Goal: Book appointment/travel/reservation

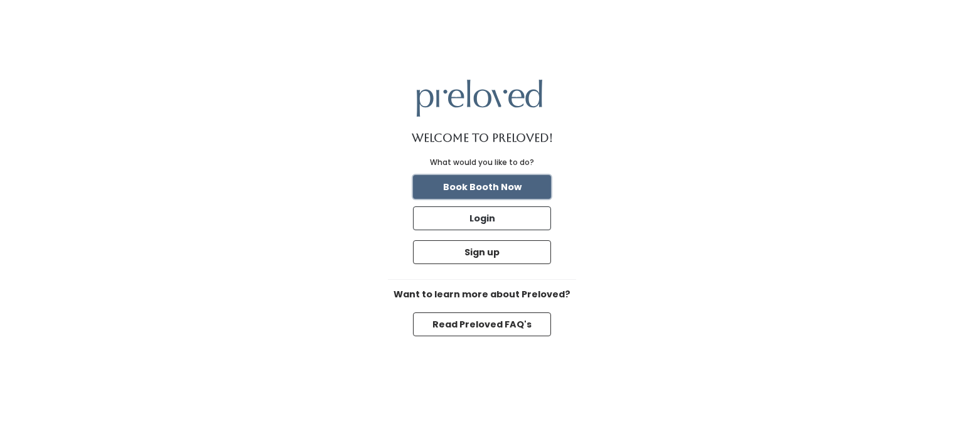
click at [502, 185] on button "Book Booth Now" at bounding box center [482, 187] width 138 height 24
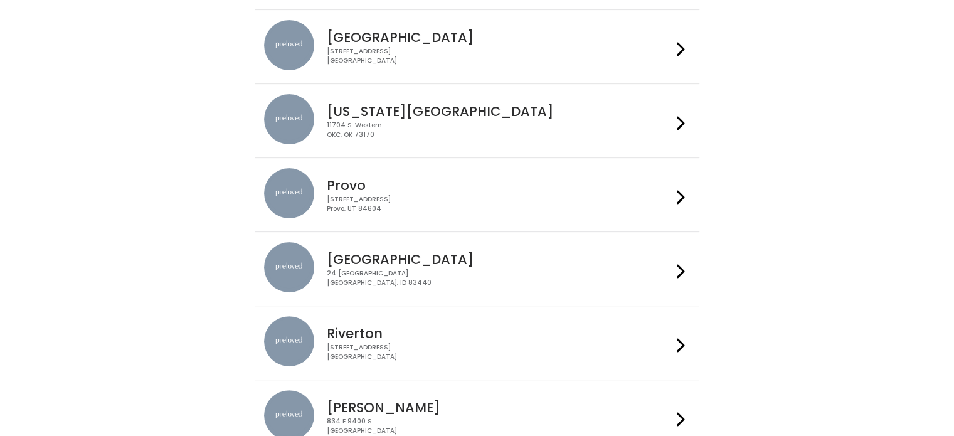
scroll to position [411, 0]
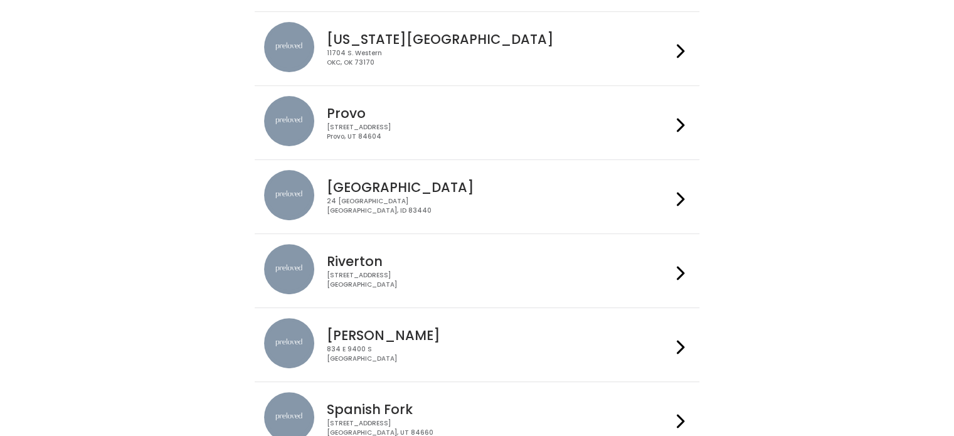
click at [389, 200] on div "24 South 1st West Rexburg, ID 83440" at bounding box center [499, 206] width 345 height 18
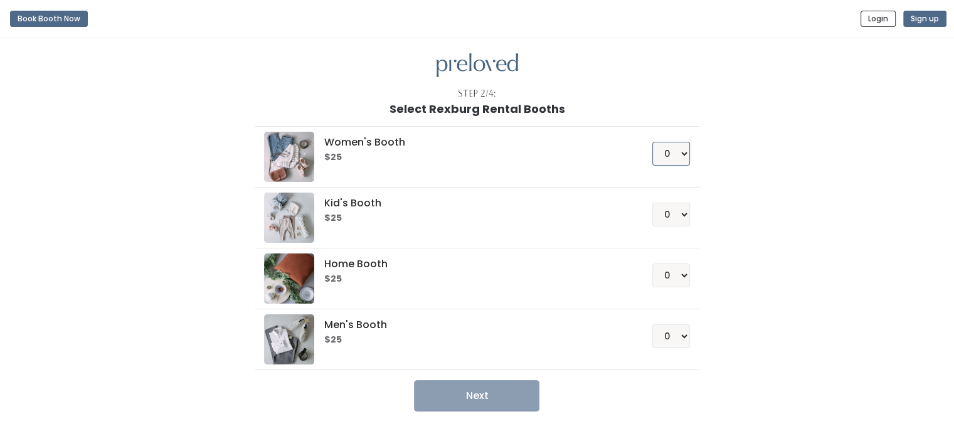
click at [676, 156] on select "0 1 2 3 4" at bounding box center [672, 154] width 38 height 24
select select "1"
click at [653, 142] on select "0 1 2 3 4" at bounding box center [672, 154] width 38 height 24
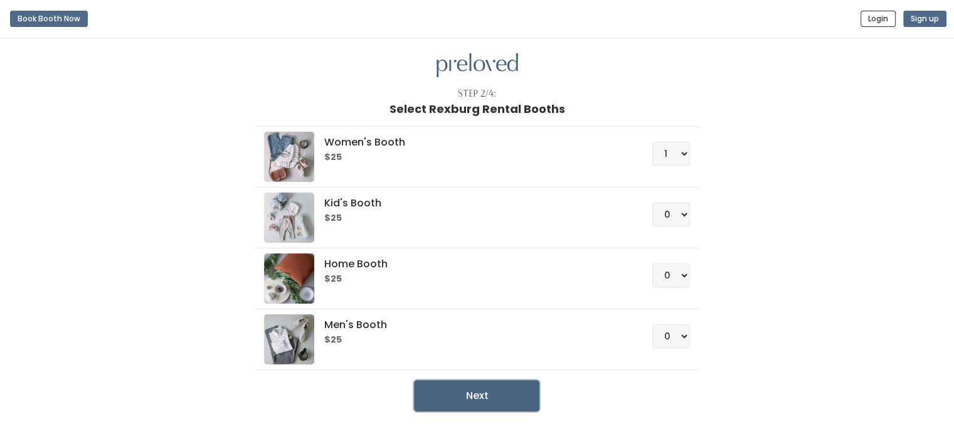
click at [467, 398] on button "Next" at bounding box center [476, 395] width 125 height 31
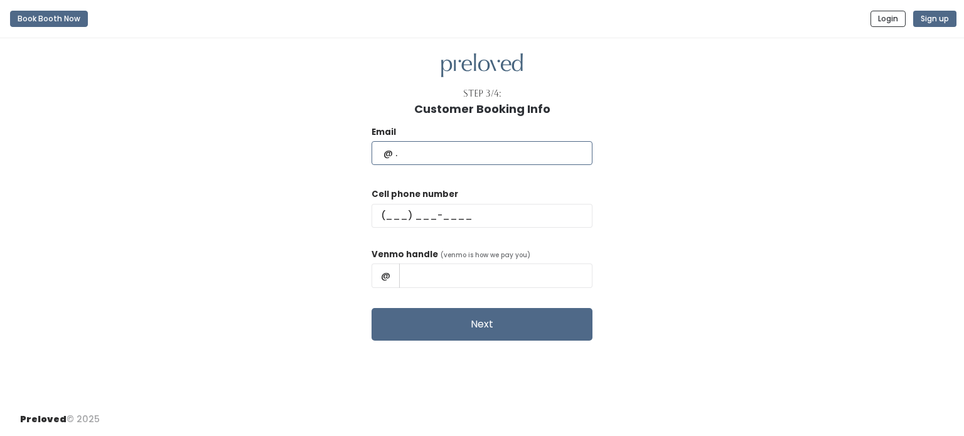
click at [437, 157] on input "text" at bounding box center [481, 153] width 221 height 24
type input "[EMAIL_ADDRESS][DOMAIN_NAME]"
type input "[PHONE_NUMBER]"
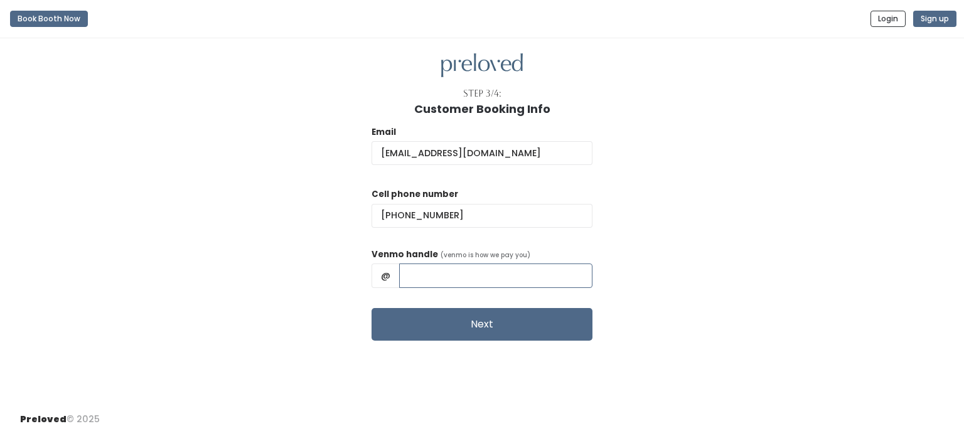
type input "[PERSON_NAME]"
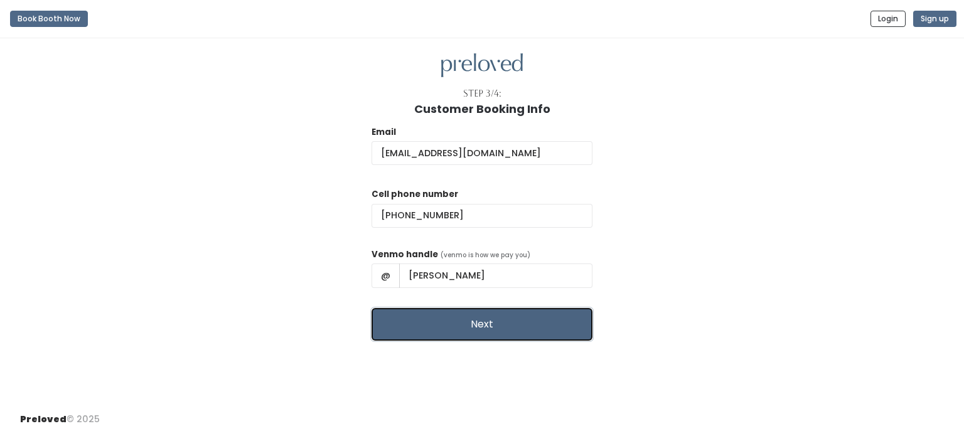
click at [479, 317] on button "Next" at bounding box center [481, 324] width 221 height 33
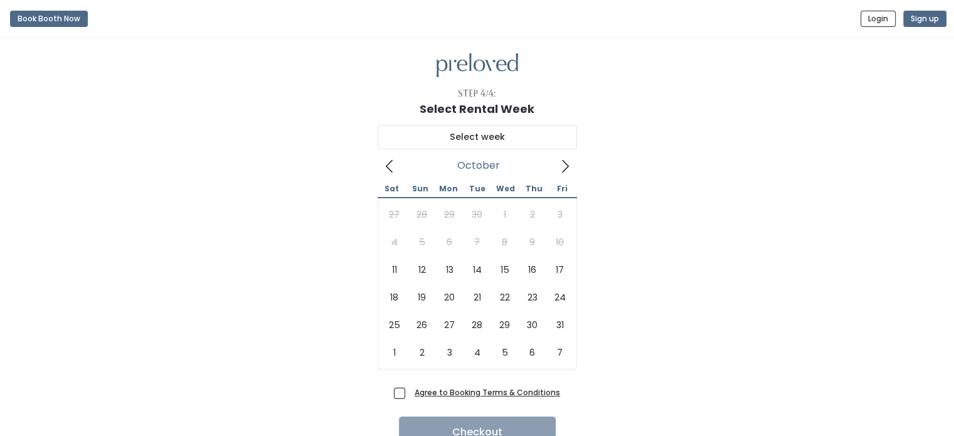
click at [562, 170] on icon at bounding box center [565, 166] width 14 height 14
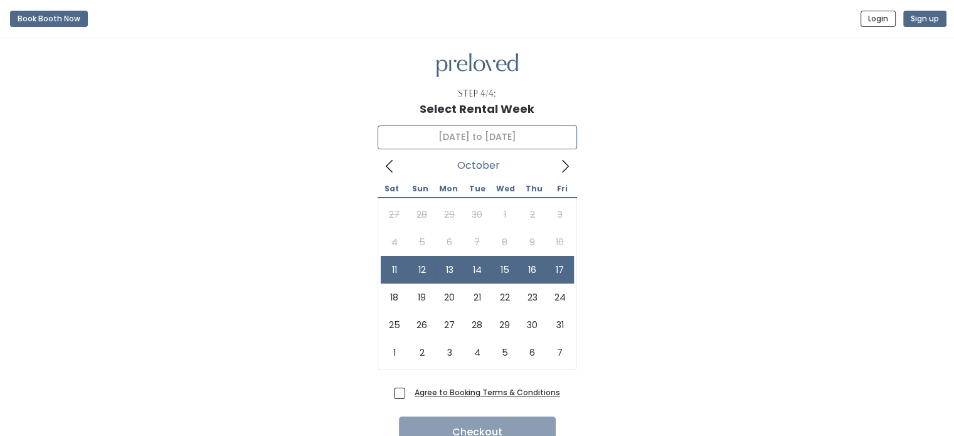
click at [566, 235] on div "27 28 29 30 1 2 3 4 5 6 7 8 9 10 11 12 13 14 15 16 17 18 19 20 21 22 23 24 25 2…" at bounding box center [477, 284] width 193 height 166
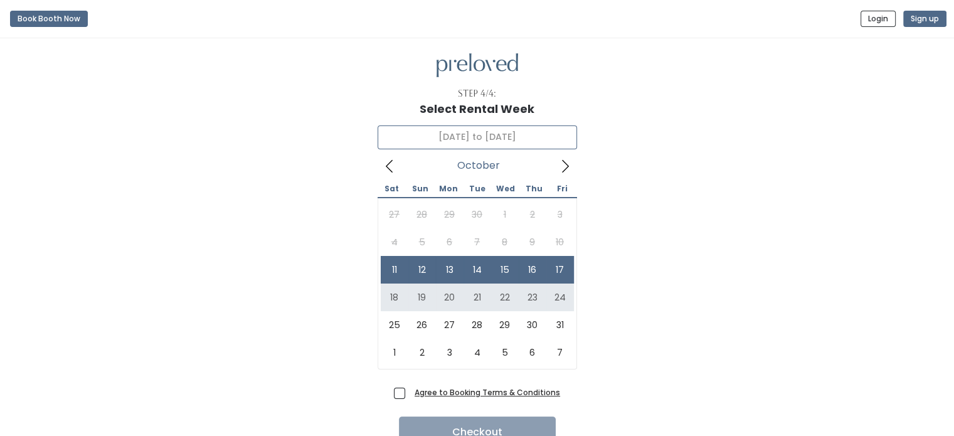
type input "October 18 to October 24"
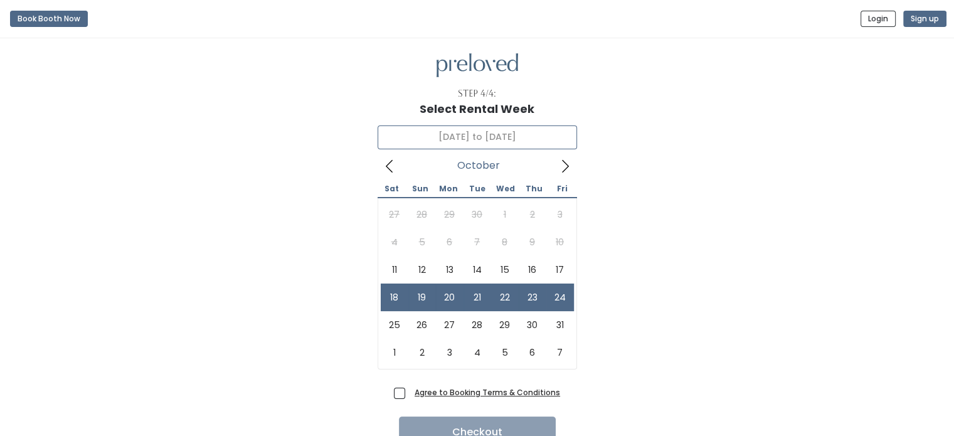
scroll to position [59, 0]
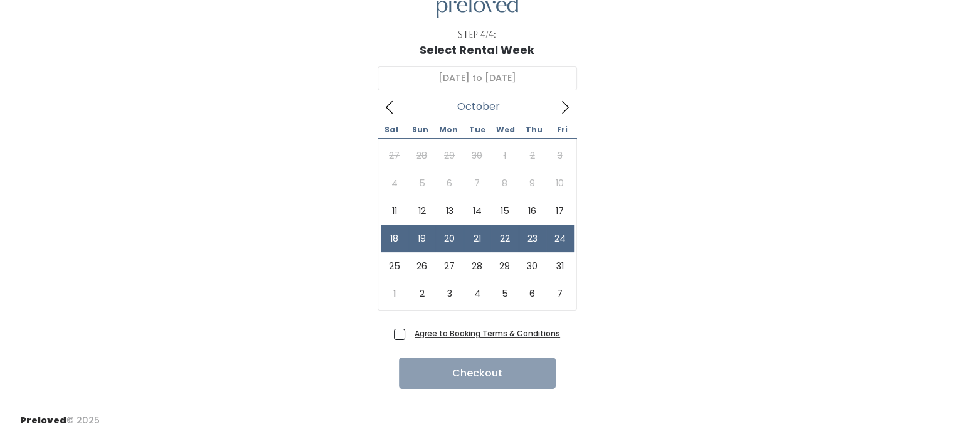
click at [408, 333] on label "Agree to Booking Terms & Conditions" at bounding box center [477, 333] width 166 height 13
click at [410, 333] on input "Agree to Booking Terms & Conditions" at bounding box center [414, 331] width 8 height 8
checkbox input "true"
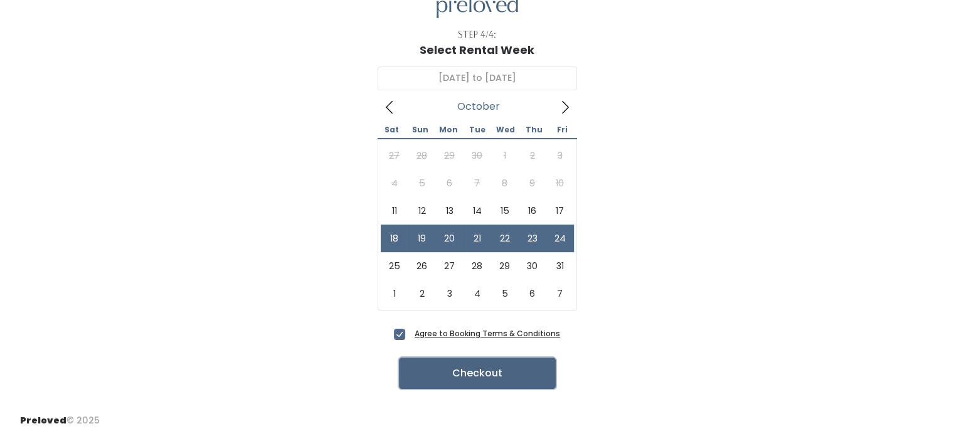
click at [435, 371] on button "Checkout" at bounding box center [477, 373] width 157 height 31
